Goal: Task Accomplishment & Management: Use online tool/utility

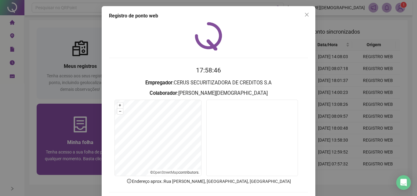
click at [74, 151] on div "Registro de ponto web 17:58:46 Empregador : CERUS SECURITIZADORA DE CREDITOS S.…" at bounding box center [208, 98] width 417 height 196
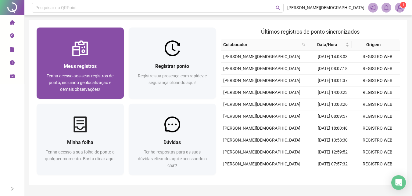
click at [76, 52] on img at bounding box center [80, 48] width 16 height 16
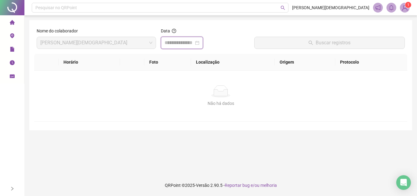
click at [194, 43] on input at bounding box center [178, 42] width 29 height 7
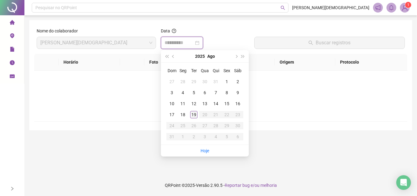
type input "**********"
click at [195, 114] on div "19" at bounding box center [193, 114] width 7 height 7
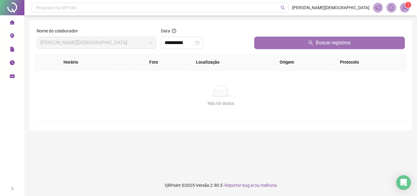
click at [336, 45] on span "Buscar registros" at bounding box center [332, 42] width 35 height 7
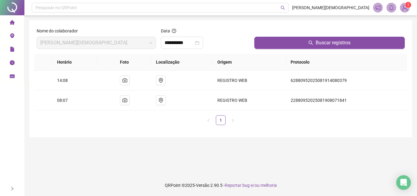
click at [15, 23] on li "Página inicial" at bounding box center [12, 22] width 22 height 12
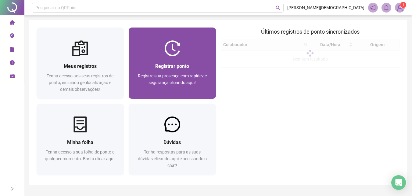
click at [156, 55] on div at bounding box center [172, 48] width 87 height 16
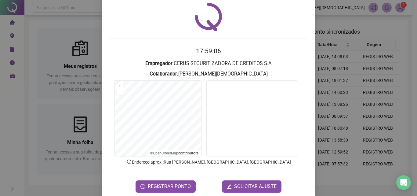
scroll to position [29, 0]
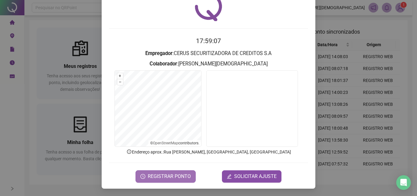
click at [179, 178] on span "REGISTRAR PONTO" at bounding box center [169, 175] width 43 height 7
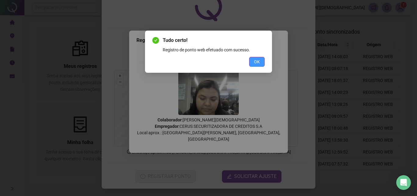
click at [254, 59] on span "OK" at bounding box center [257, 61] width 6 height 7
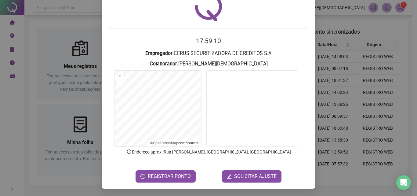
click at [103, 74] on div "Registro de ponto web 17:59:10 Empregador : CERUS SECURITIZADORA DE CREDITOS S.…" at bounding box center [208, 82] width 213 height 211
